Goal: Task Accomplishment & Management: Complete application form

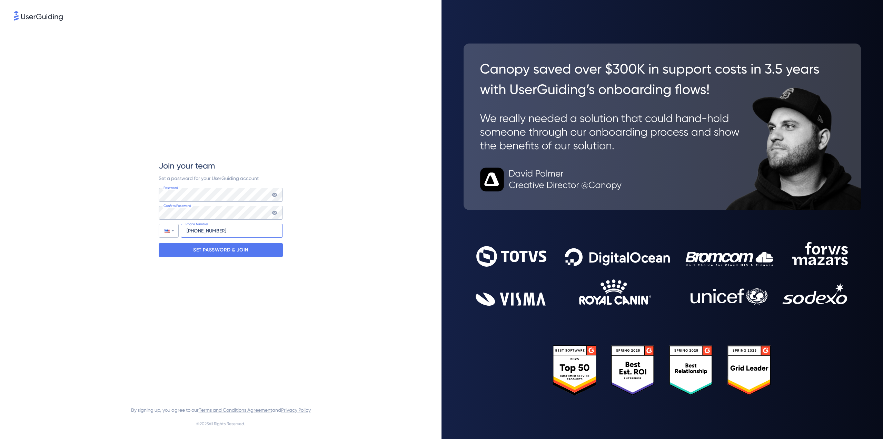
click at [204, 229] on input "[PHONE_NUMBER]" at bounding box center [232, 231] width 102 height 14
type input "[PHONE_NUMBER]"
click at [229, 252] on p "SET PASSWORD & JOIN" at bounding box center [220, 249] width 55 height 11
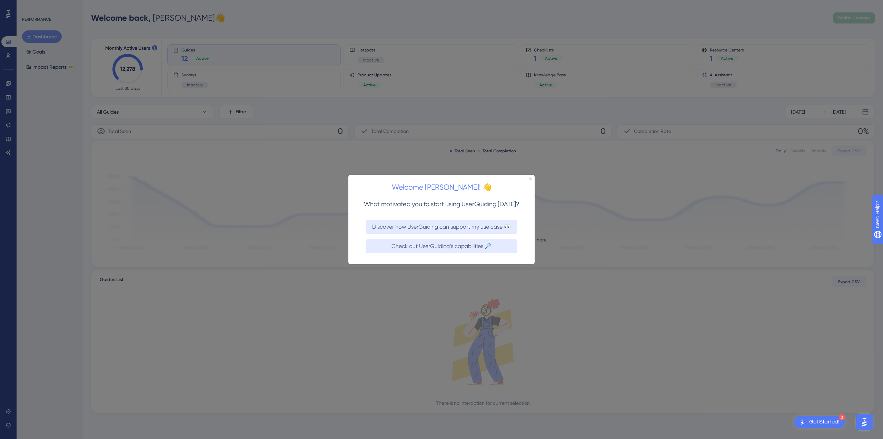
click at [454, 110] on div at bounding box center [441, 219] width 883 height 439
drag, startPoint x: 422, startPoint y: 169, endPoint x: 418, endPoint y: 168, distance: 3.5
click at [419, 168] on div at bounding box center [441, 219] width 883 height 439
click at [532, 180] on div "Welcome [PERSON_NAME]! 👋" at bounding box center [442, 184] width 186 height 21
click at [529, 176] on div "Welcome [PERSON_NAME]! 👋" at bounding box center [442, 184] width 186 height 21
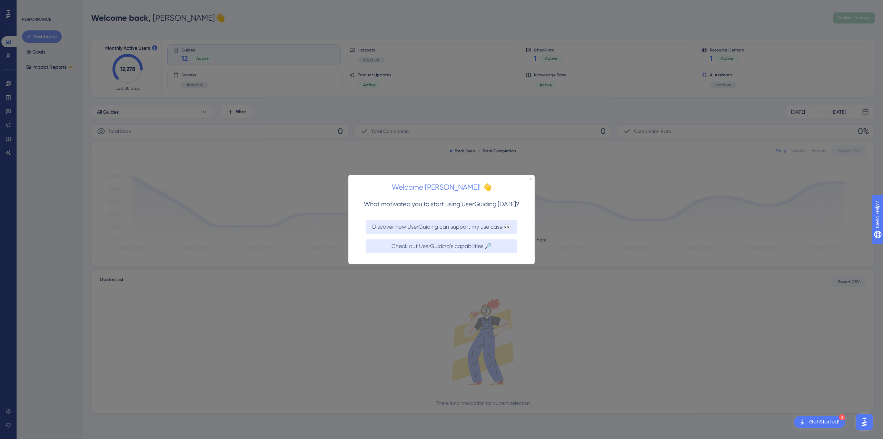
click at [529, 177] on icon "Close Preview" at bounding box center [530, 178] width 3 height 3
